Goal: Task Accomplishment & Management: Manage account settings

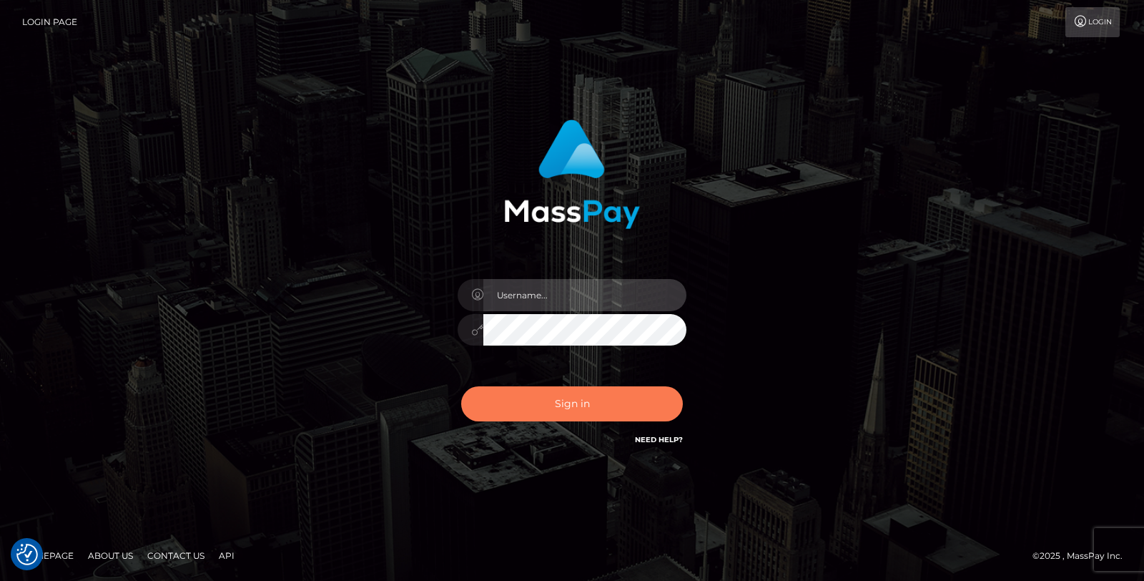
type input "[PERSON_NAME].Silversocial"
click at [546, 405] on button "Sign in" at bounding box center [572, 403] width 222 height 35
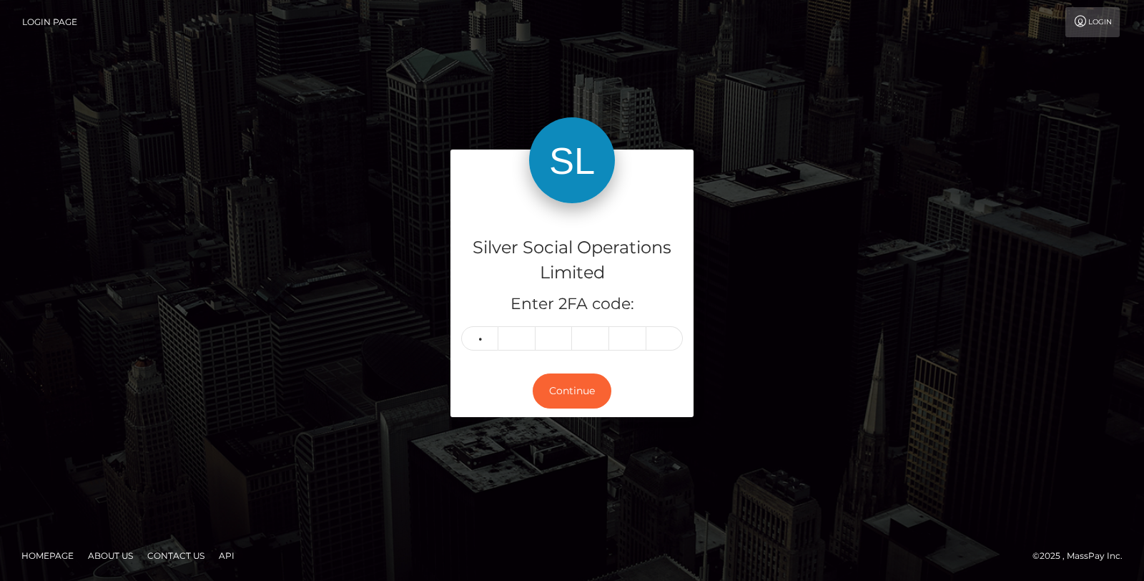
type input "1"
type input "8"
type input "2"
type input "1"
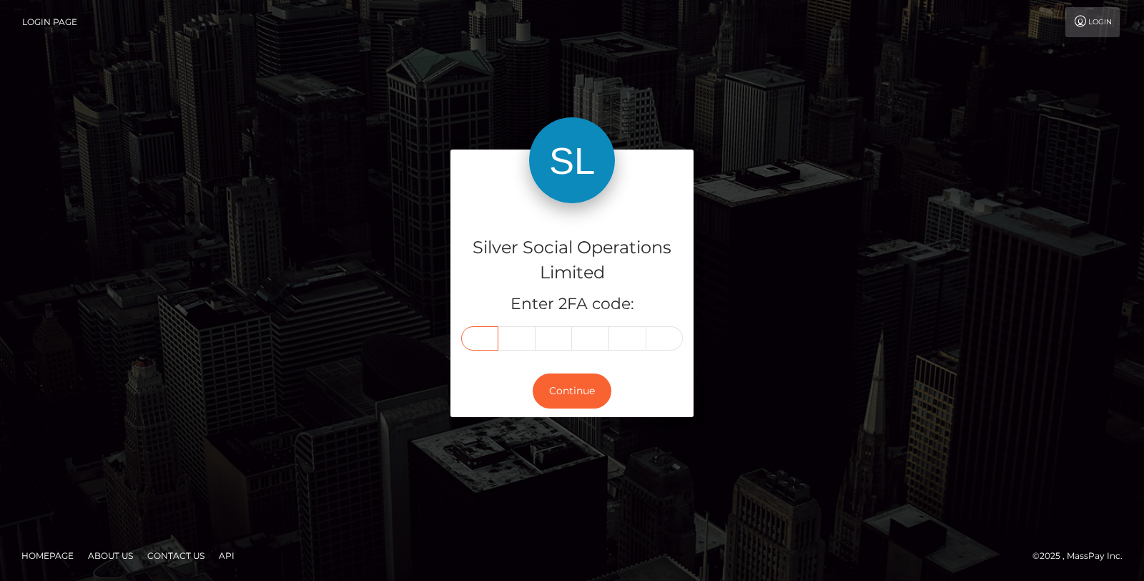
type input "1"
type input "8"
type input "2"
type input "3"
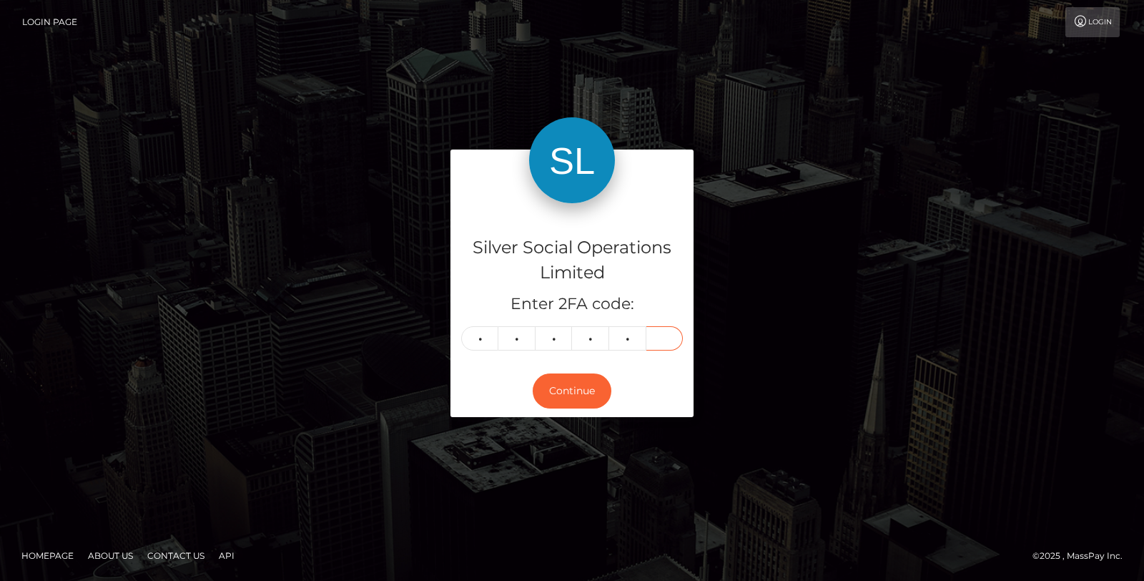
type input "1"
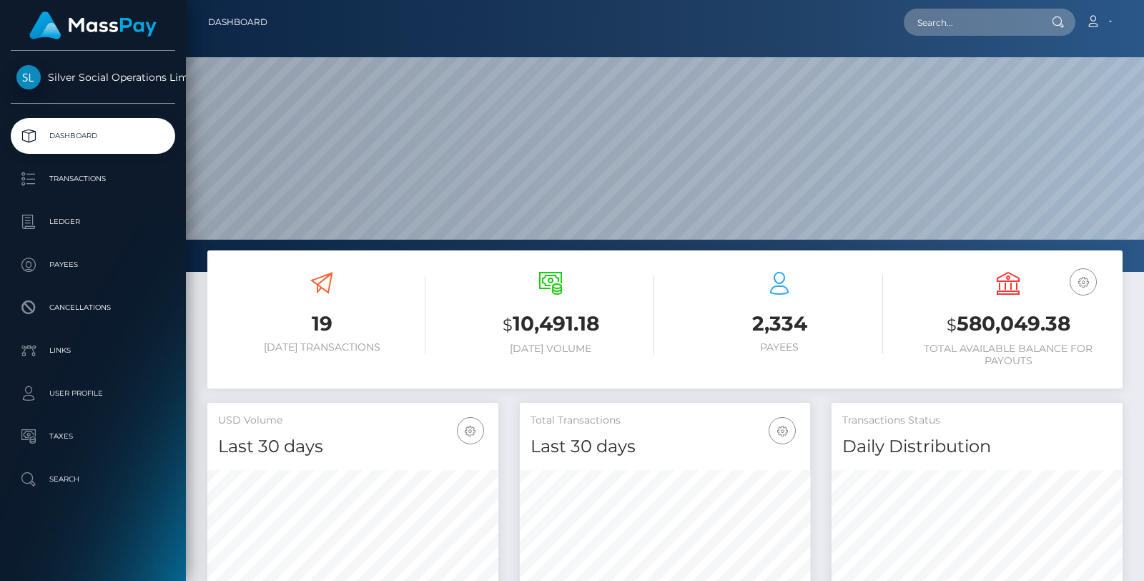
scroll to position [253, 290]
drag, startPoint x: 946, startPoint y: 331, endPoint x: 1065, endPoint y: 301, distance: 123.1
click at [1065, 301] on div "USD Balance $ 580,049.38 Total Available Balance for Payouts" at bounding box center [1007, 319] width 207 height 95
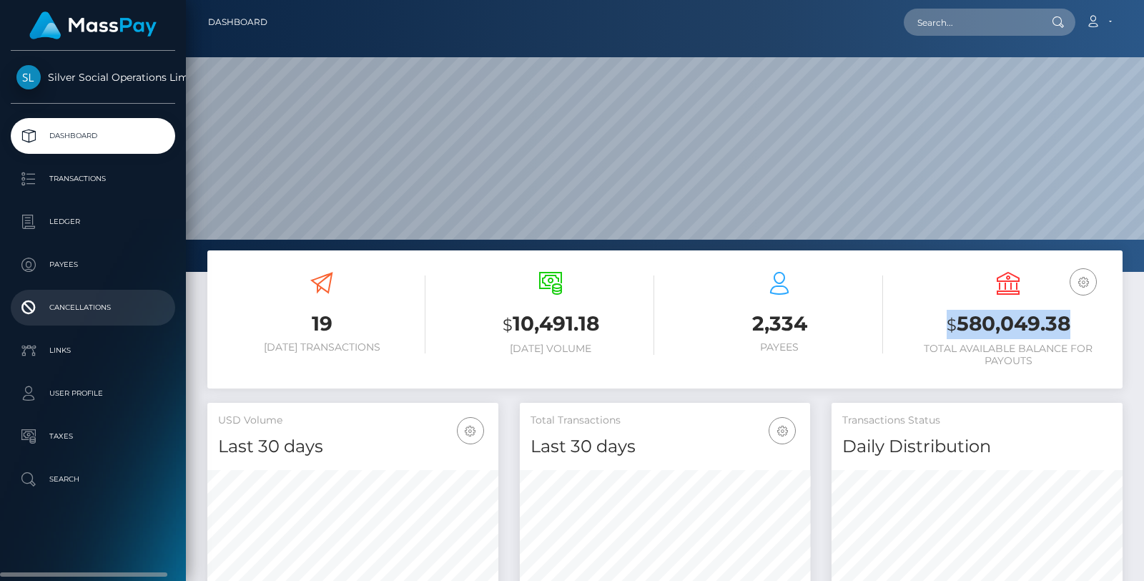
copy h3 "$ 580,049.38"
